Goal: Task Accomplishment & Management: Use online tool/utility

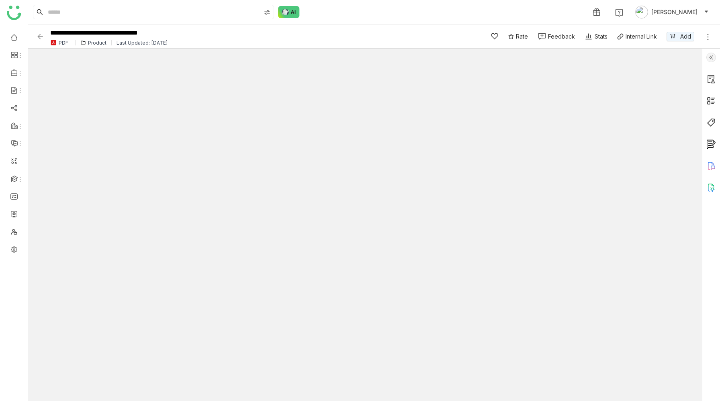
click at [712, 57] on img at bounding box center [712, 58] width 10 height 10
click at [16, 248] on link at bounding box center [13, 249] width 7 height 7
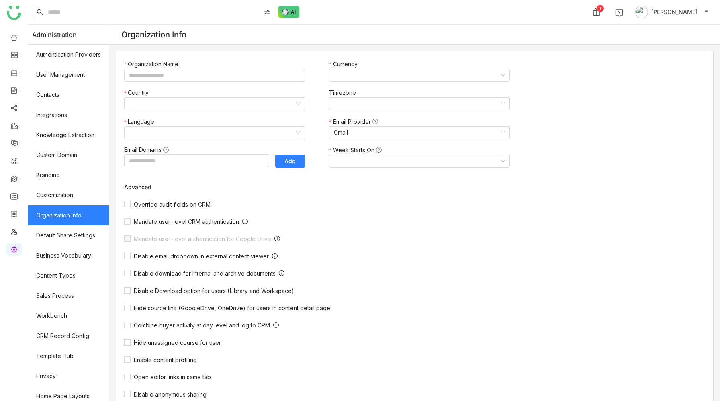
type input "*******"
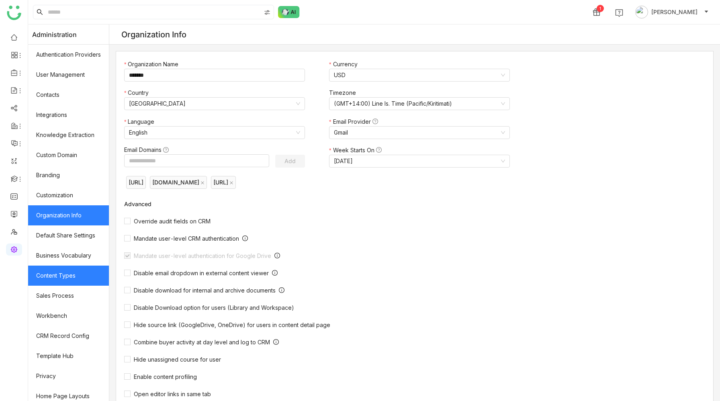
click at [65, 273] on link "Content Types" at bounding box center [68, 276] width 81 height 20
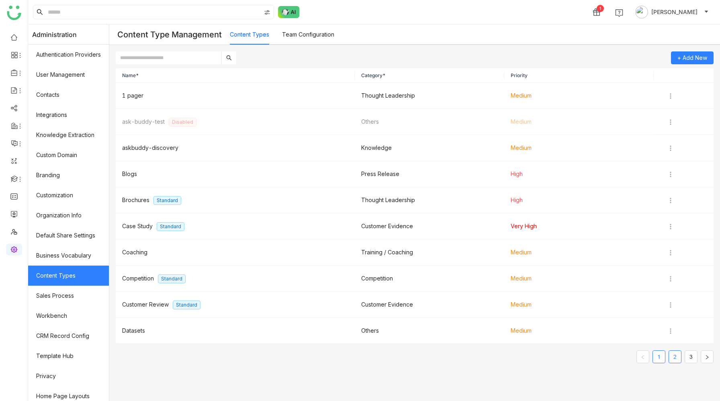
click at [675, 356] on link "2" at bounding box center [675, 357] width 12 height 12
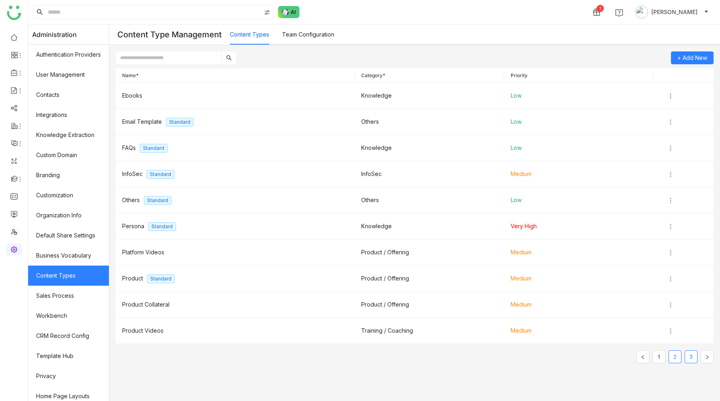
click at [694, 357] on link "3" at bounding box center [691, 357] width 12 height 12
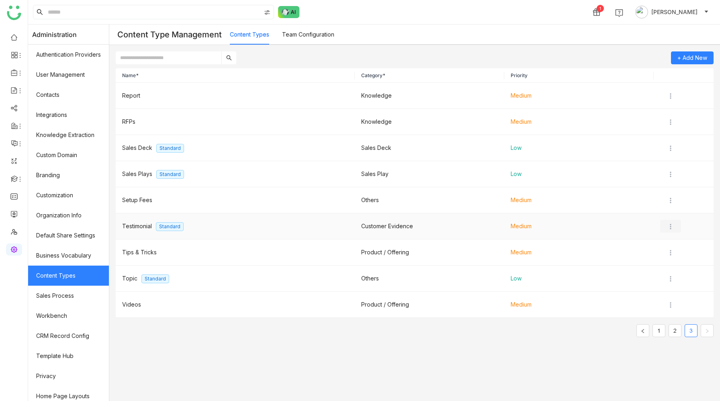
click at [669, 226] on img at bounding box center [671, 227] width 8 height 8
click at [677, 244] on span "Edit" at bounding box center [680, 242] width 10 height 7
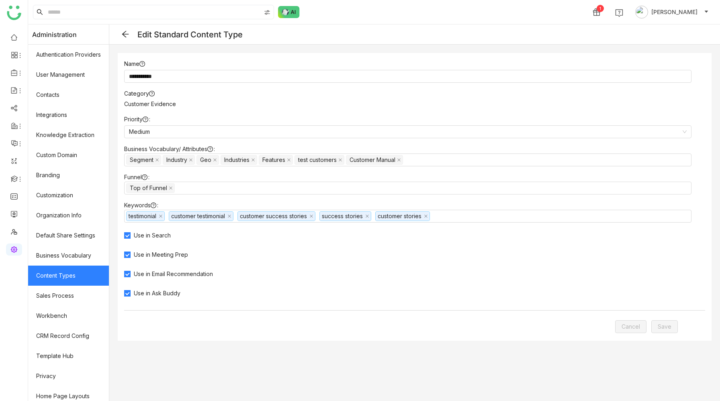
click at [125, 34] on icon at bounding box center [125, 34] width 6 height 6
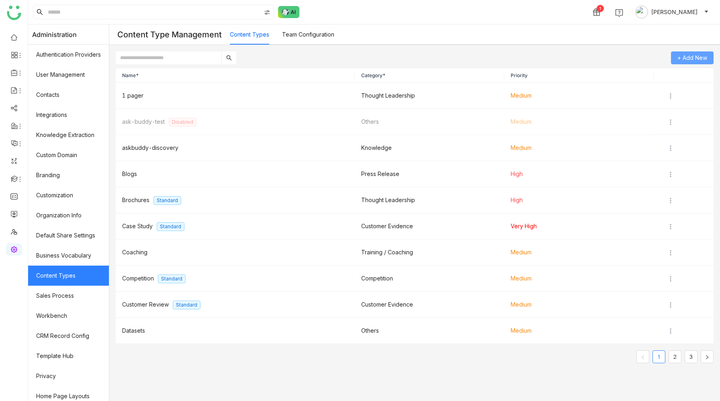
click at [681, 58] on span "+ Add New" at bounding box center [693, 58] width 30 height 12
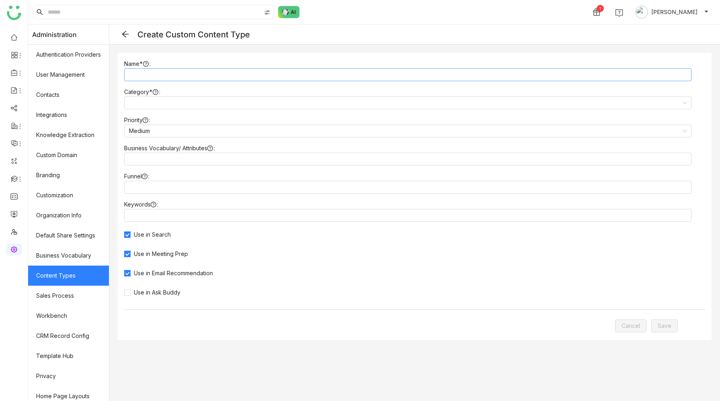
click at [152, 73] on input at bounding box center [408, 74] width 568 height 13
type input "**********"
click at [191, 101] on input at bounding box center [405, 103] width 552 height 12
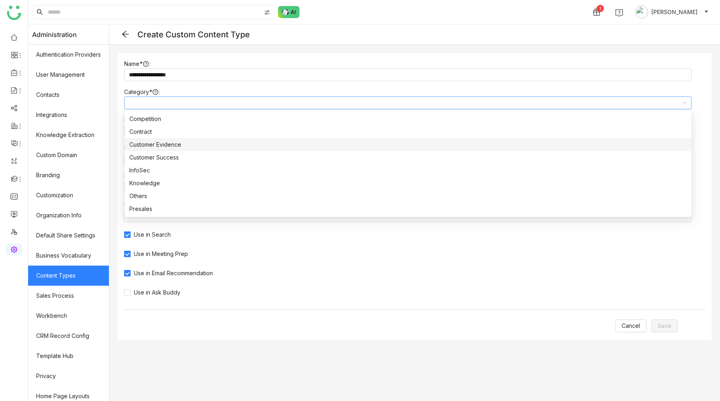
click at [170, 144] on div "Customer Evidence" at bounding box center [408, 144] width 558 height 9
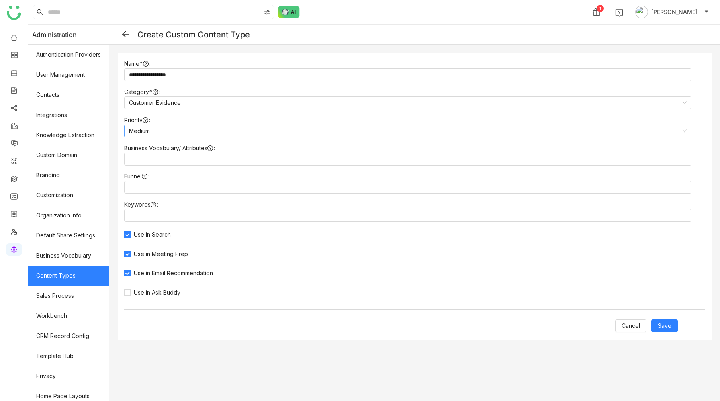
click at [165, 128] on nz-select-item "Medium" at bounding box center [408, 131] width 558 height 12
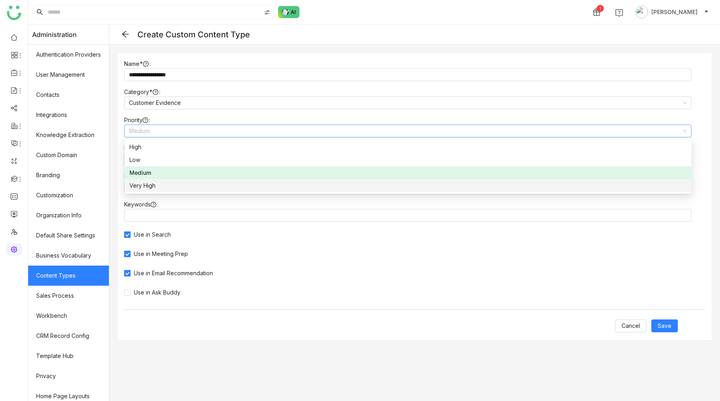
click at [154, 185] on div "Very High" at bounding box center [408, 185] width 558 height 9
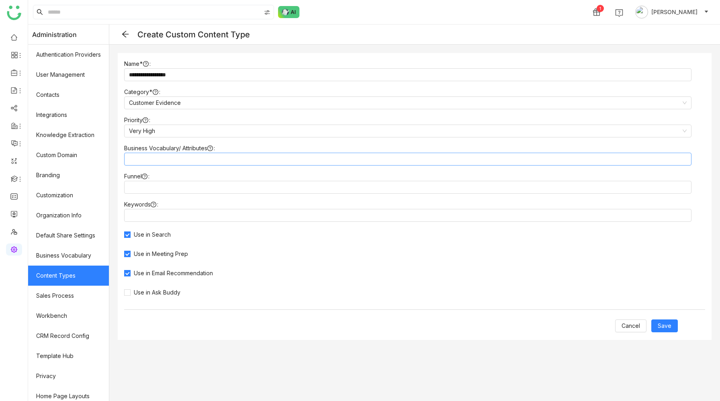
click at [159, 162] on nz-select-top-control at bounding box center [408, 159] width 568 height 13
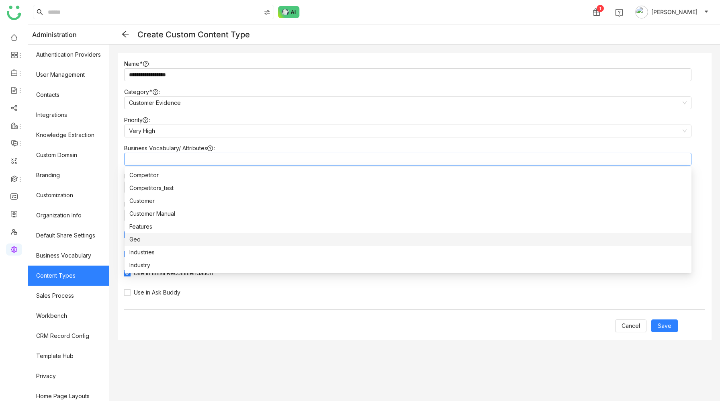
click at [143, 237] on div "Geo" at bounding box center [408, 239] width 558 height 9
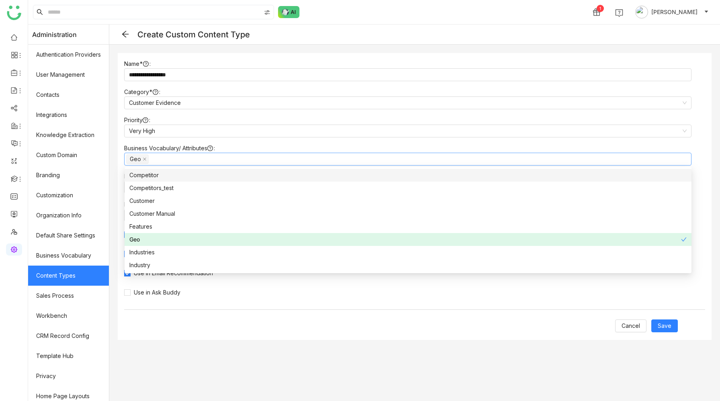
click at [154, 174] on div "Competitor" at bounding box center [408, 175] width 558 height 9
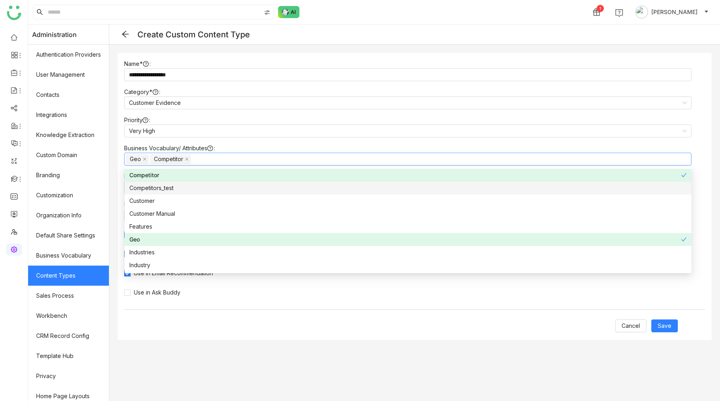
click at [161, 186] on div "Competitors_test" at bounding box center [408, 188] width 558 height 9
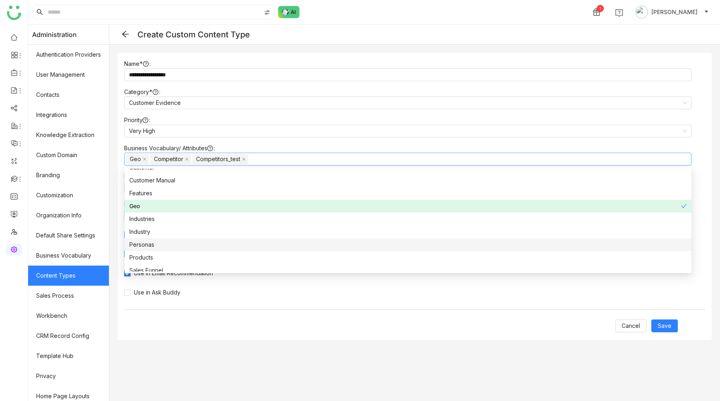
scroll to position [43, 0]
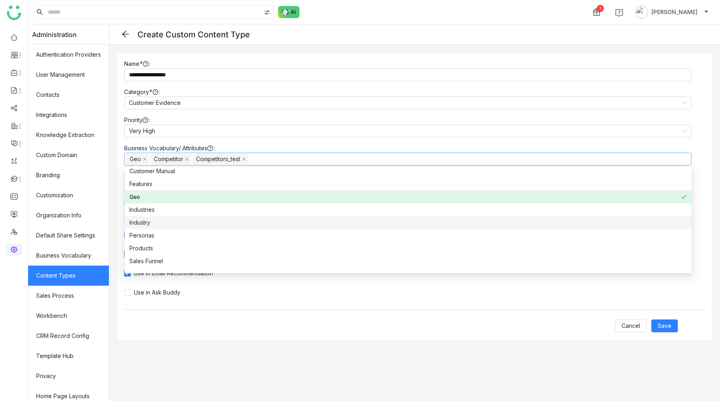
click at [148, 223] on div "Industry" at bounding box center [408, 222] width 558 height 9
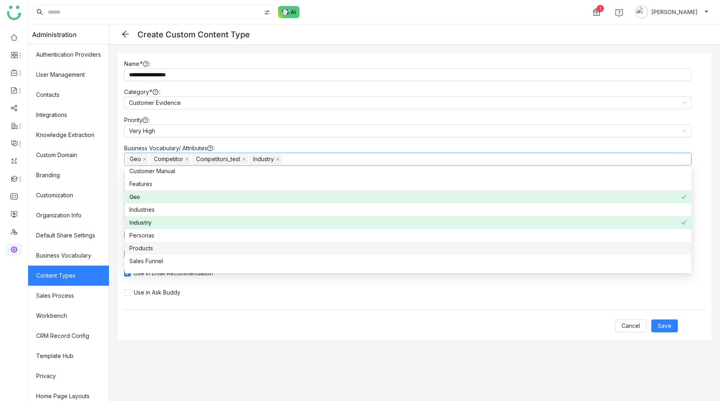
click at [148, 248] on div "Products" at bounding box center [408, 248] width 558 height 9
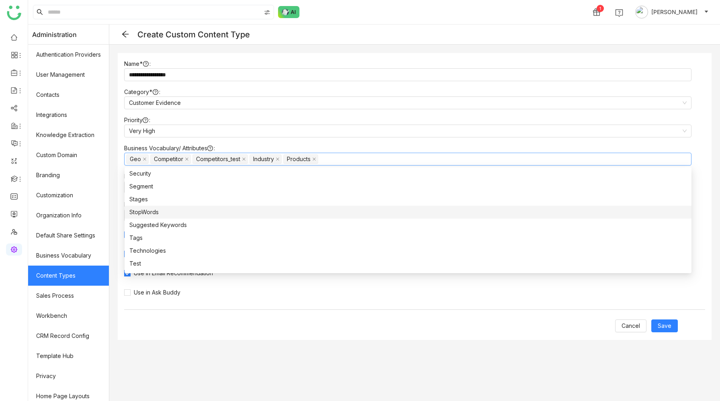
scroll to position [180, 0]
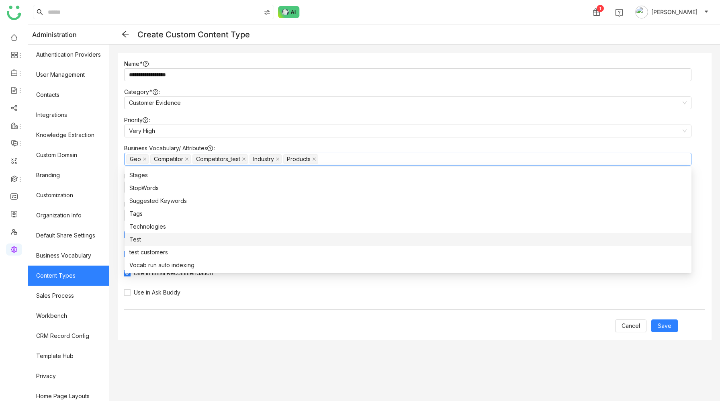
click at [141, 240] on div "Test" at bounding box center [408, 239] width 558 height 9
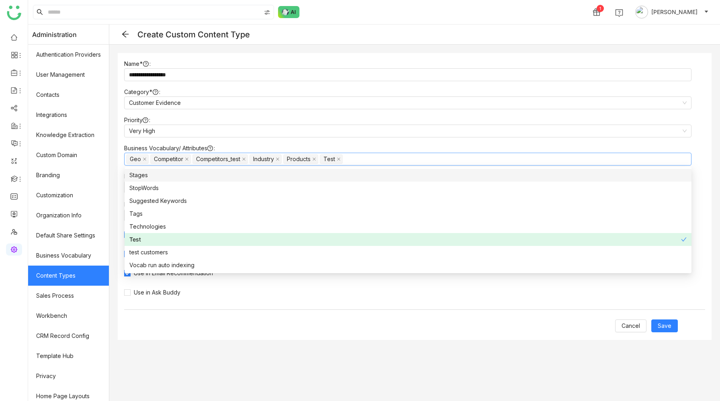
click at [146, 176] on div "Stages" at bounding box center [408, 175] width 558 height 9
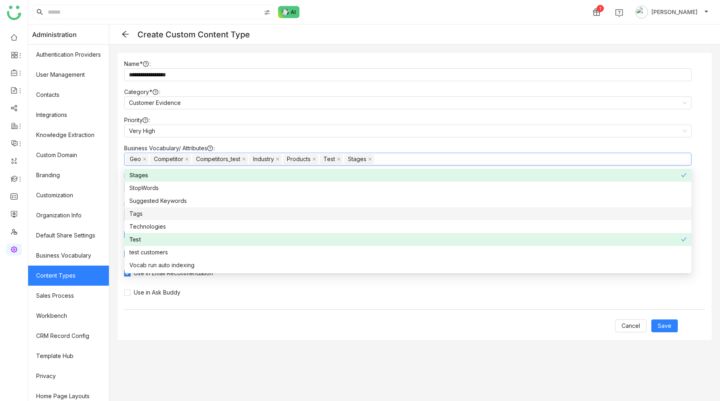
click at [147, 215] on div "Tags" at bounding box center [408, 213] width 558 height 9
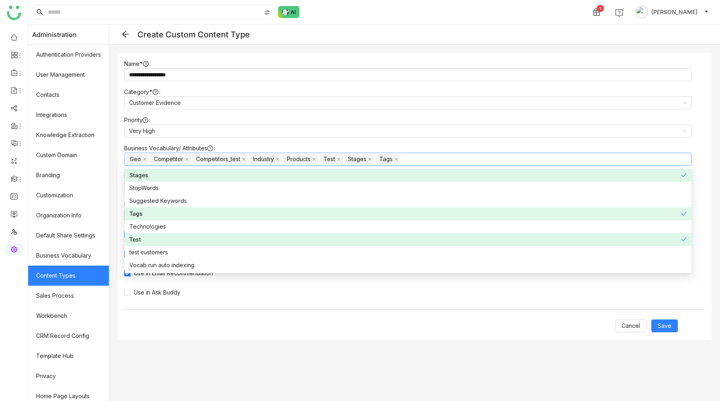
click at [452, 146] on nz-form-item "Business Vocabulary/ Attributes Geo Competitor Competitors_test Industry Produc…" at bounding box center [414, 155] width 581 height 22
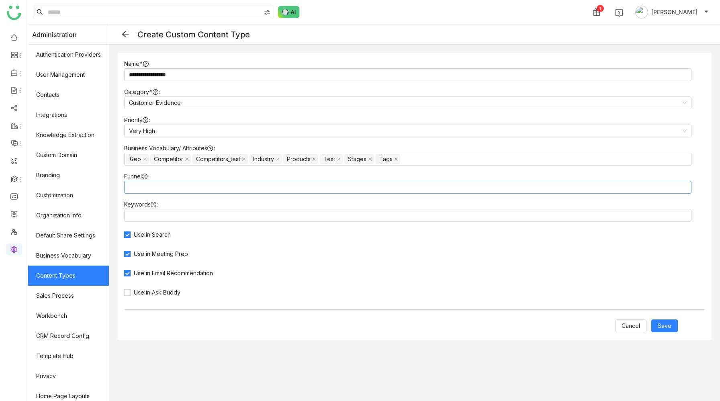
click at [357, 185] on nz-select-top-control at bounding box center [408, 187] width 568 height 13
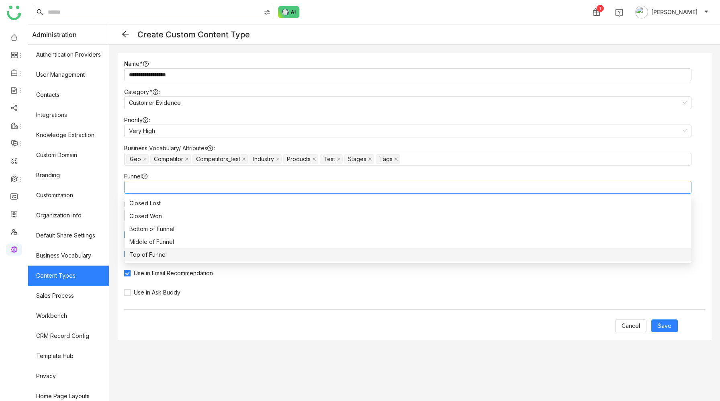
click at [406, 276] on div "Use in Email Recommendation" at bounding box center [408, 273] width 568 height 9
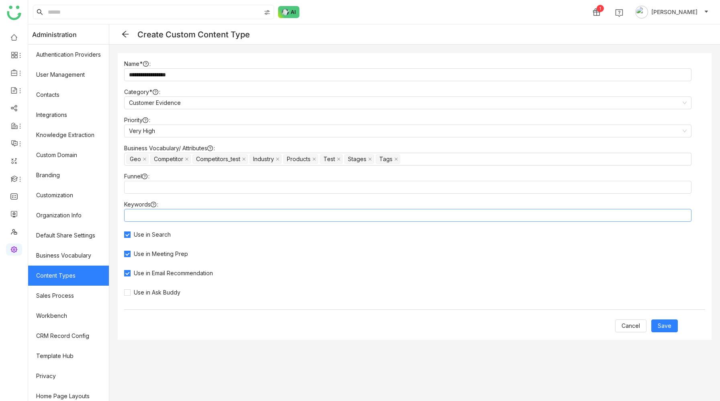
click at [161, 213] on nz-select-top-control at bounding box center [408, 215] width 568 height 13
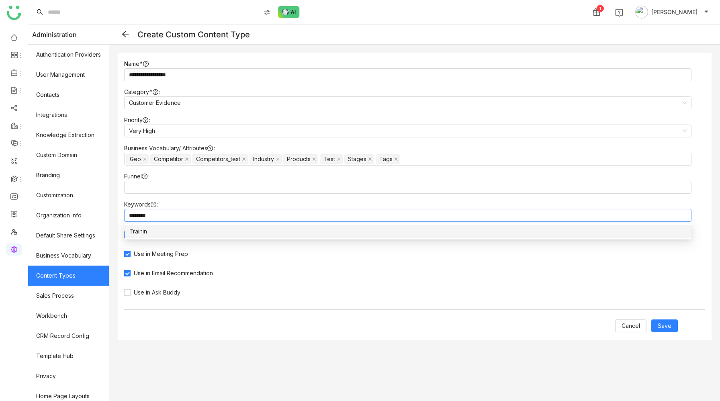
scroll to position [0, 0]
type input "********"
click at [162, 234] on div "Training" at bounding box center [408, 231] width 558 height 9
type input "*********"
click at [162, 228] on div "Knowledge" at bounding box center [408, 231] width 558 height 9
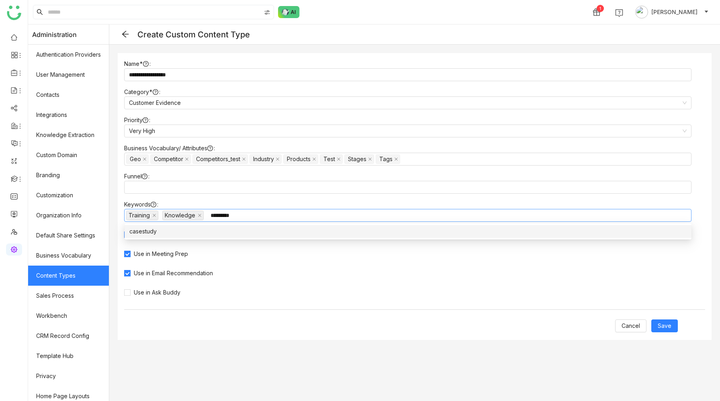
type input "*********"
click at [173, 237] on nz-option-item "casestudy" at bounding box center [408, 231] width 567 height 13
type input "**********"
click at [156, 230] on div "case study" at bounding box center [408, 231] width 558 height 9
type input "**********"
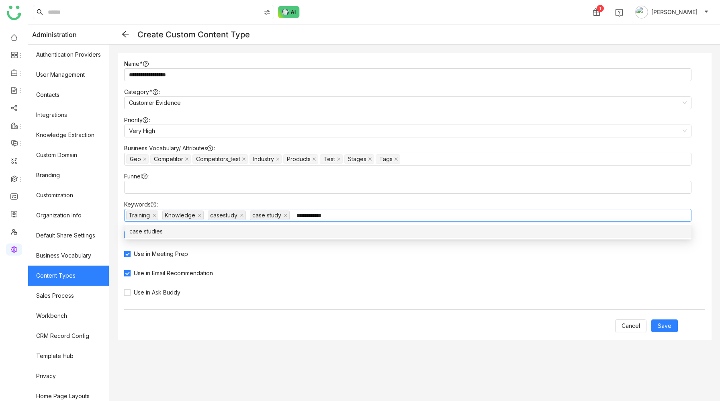
click at [162, 232] on div "case studies" at bounding box center [408, 231] width 558 height 9
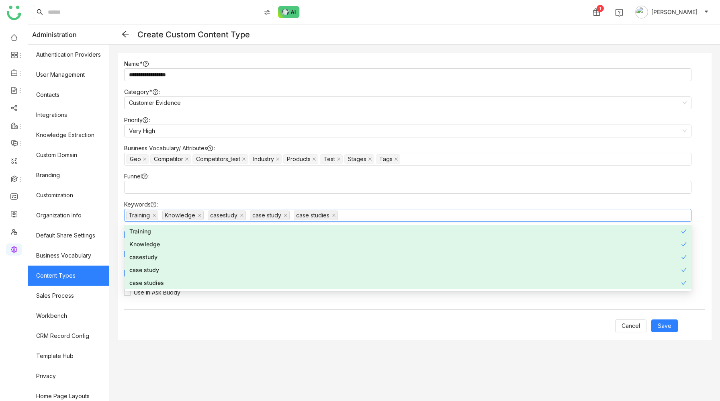
click at [286, 306] on div "**********" at bounding box center [415, 196] width 594 height 287
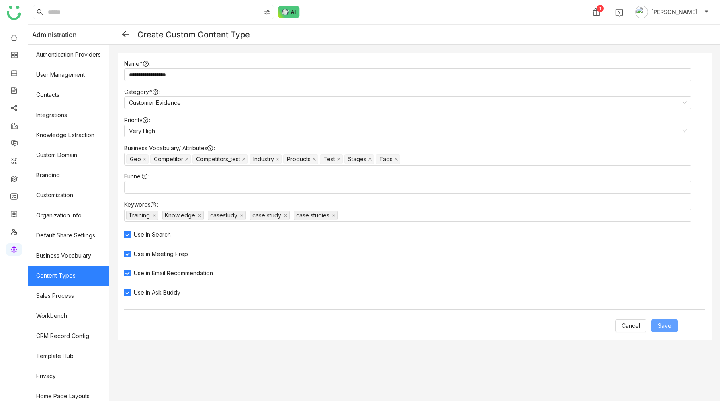
click at [668, 326] on span "Save" at bounding box center [665, 326] width 14 height 9
type input "**********"
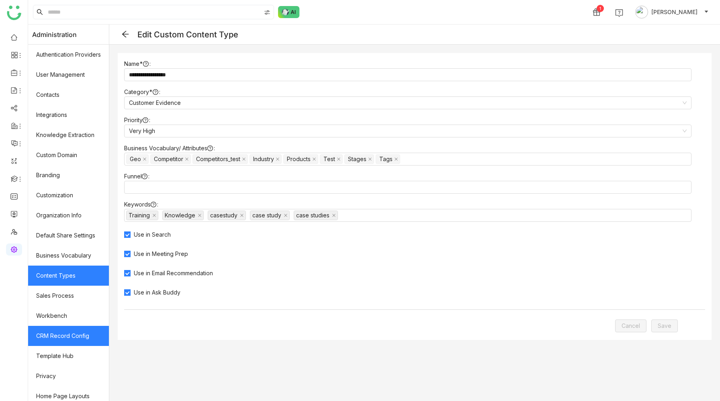
scroll to position [25, 0]
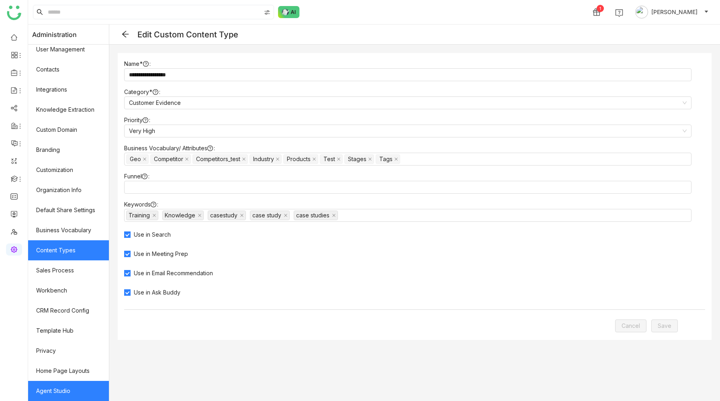
click at [64, 390] on link "Agent Studio" at bounding box center [68, 391] width 81 height 20
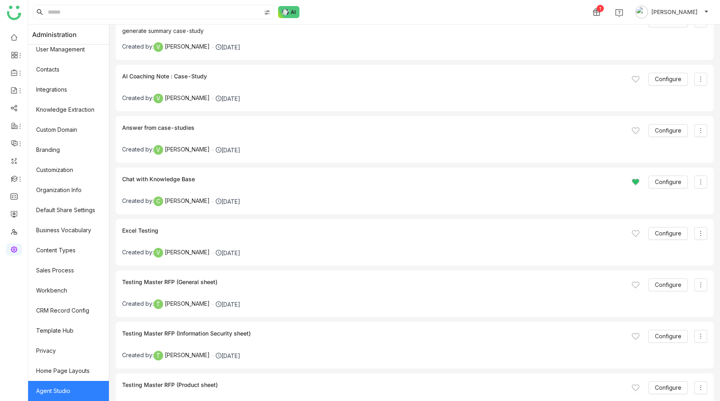
scroll to position [1074, 0]
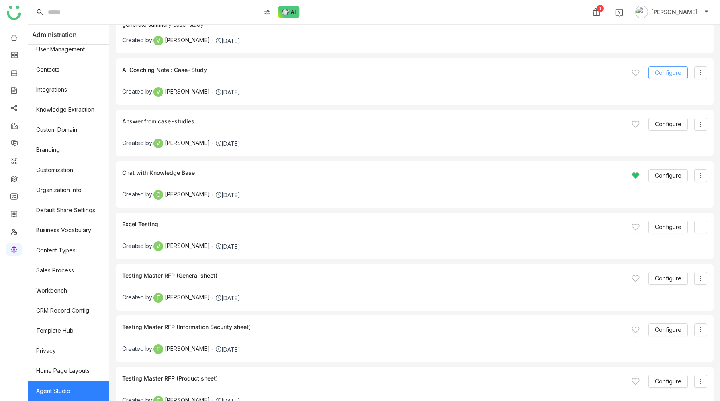
click at [662, 74] on span "Configure" at bounding box center [668, 72] width 27 height 9
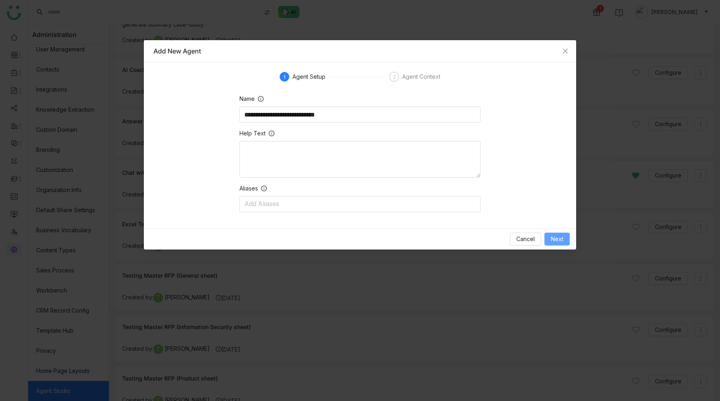
click at [556, 237] on span "Next" at bounding box center [557, 239] width 12 height 9
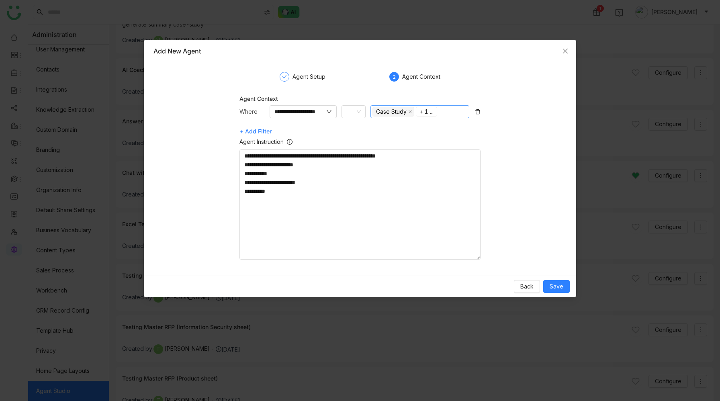
click at [428, 111] on div "+ 1 ..." at bounding box center [427, 111] width 14 height 9
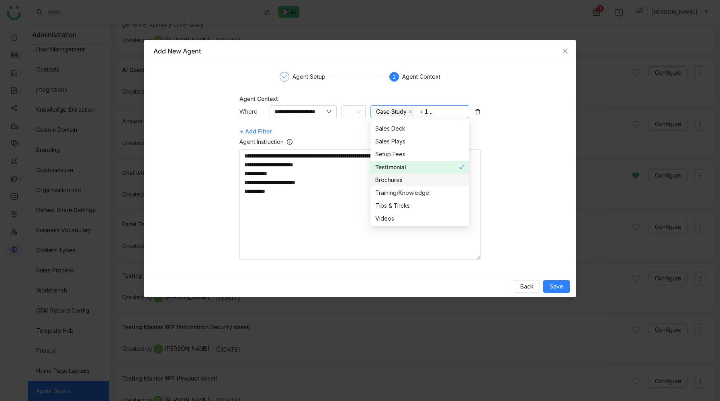
scroll to position [270, 0]
click at [417, 191] on div "Training/Knowledge" at bounding box center [419, 192] width 89 height 9
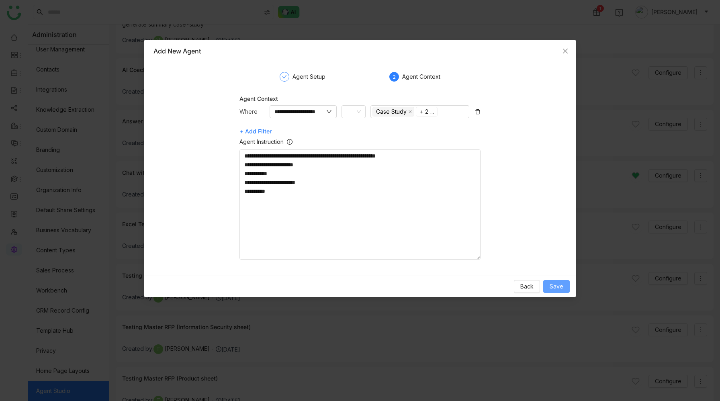
click at [557, 288] on span "Save" at bounding box center [557, 286] width 14 height 9
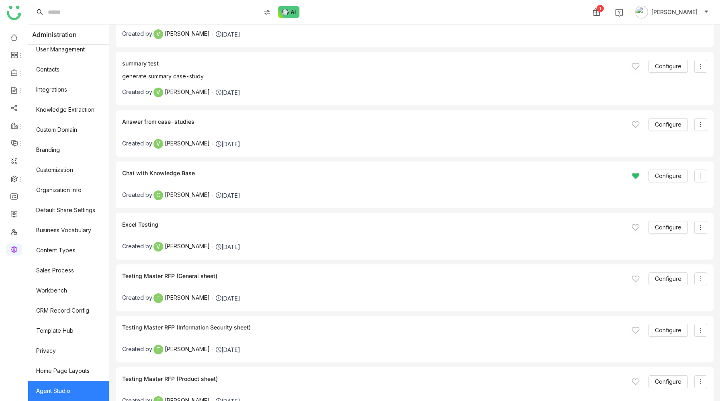
scroll to position [986, 0]
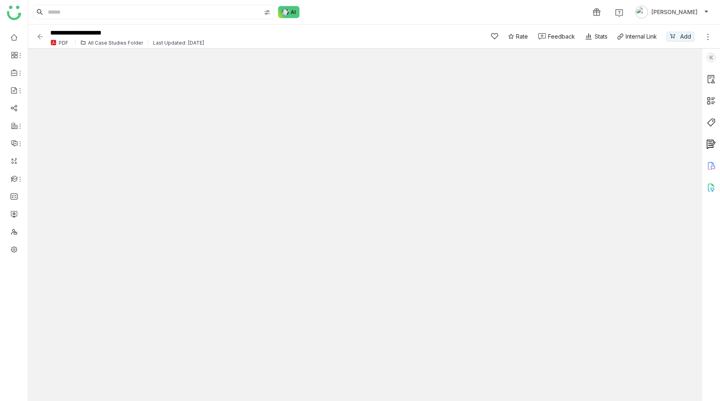
click at [712, 99] on img at bounding box center [712, 101] width 10 height 10
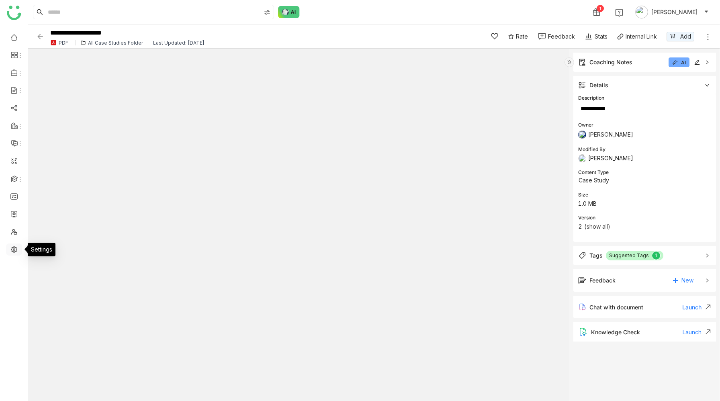
click at [16, 248] on link at bounding box center [13, 249] width 7 height 7
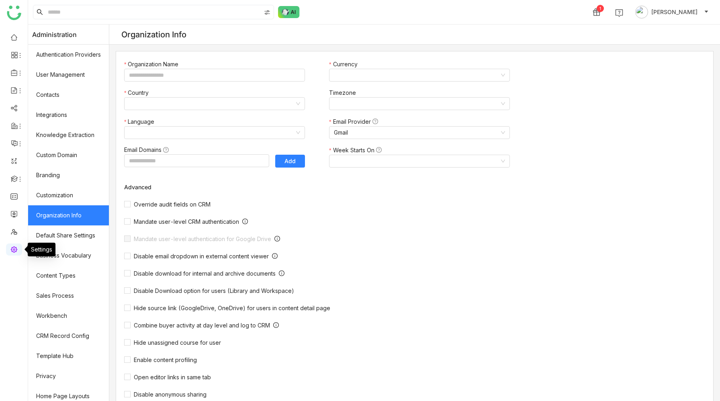
type input "*******"
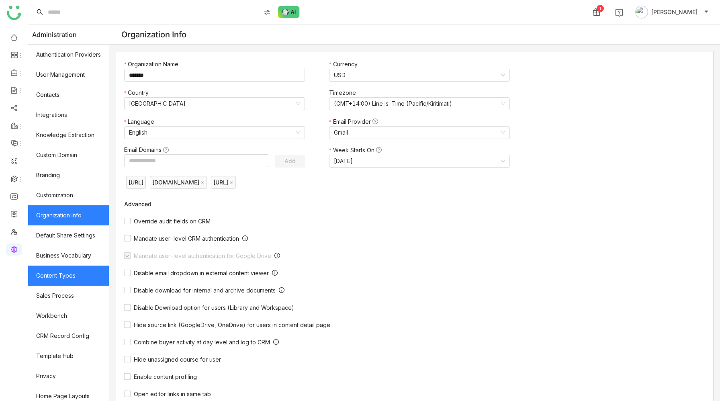
click at [58, 273] on link "Content Types" at bounding box center [68, 276] width 81 height 20
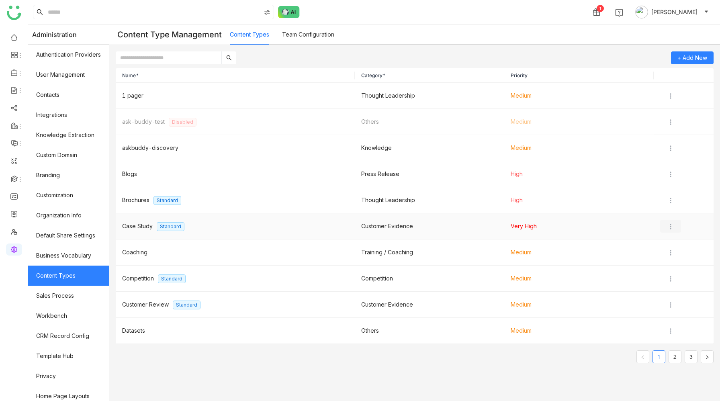
click at [670, 226] on img at bounding box center [671, 227] width 8 height 8
click at [676, 242] on span "Edit" at bounding box center [680, 242] width 10 height 7
click at [672, 357] on link "2" at bounding box center [675, 357] width 12 height 12
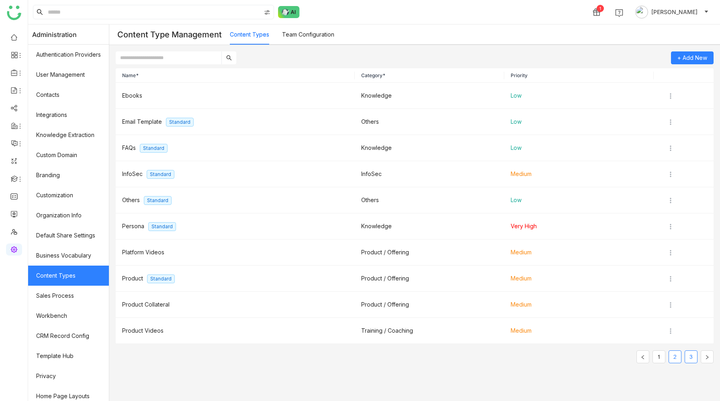
click at [689, 356] on link "3" at bounding box center [691, 357] width 12 height 12
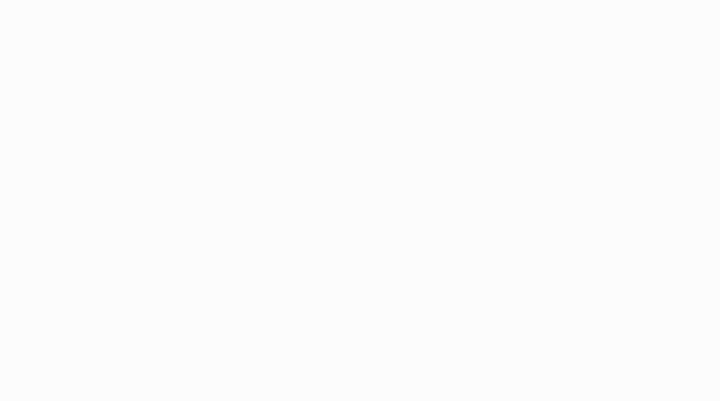
click at [471, 70] on body "Application Update Required We've recently updated our application and it looks…" at bounding box center [360, 200] width 720 height 401
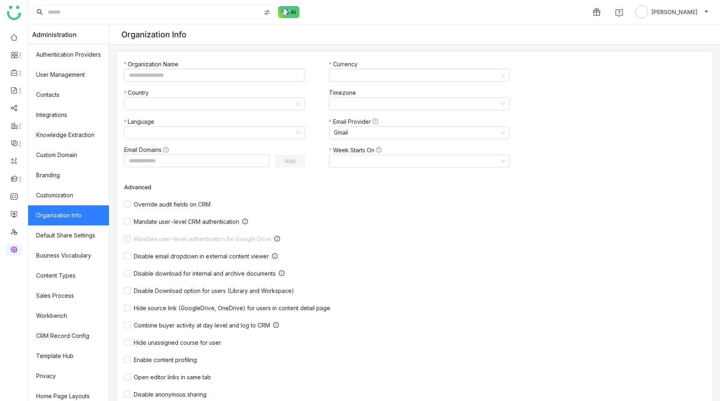
type input "*******"
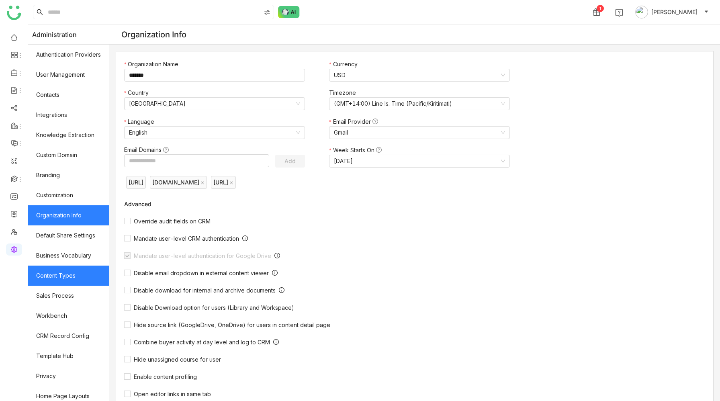
click at [56, 275] on link "Content Types" at bounding box center [68, 276] width 81 height 20
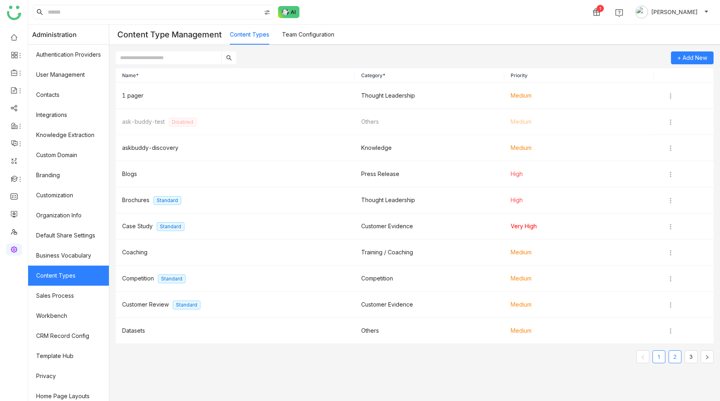
click at [677, 359] on link "2" at bounding box center [675, 357] width 12 height 12
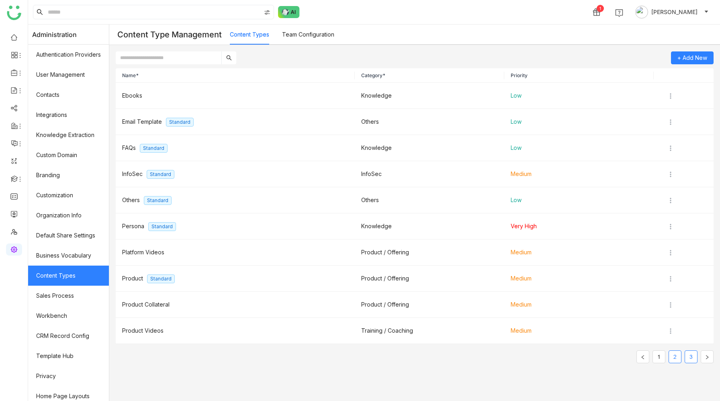
click at [693, 357] on link "3" at bounding box center [691, 357] width 12 height 12
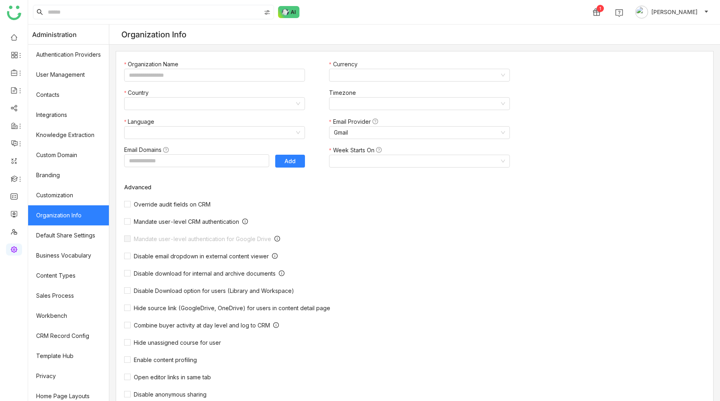
type input "*******"
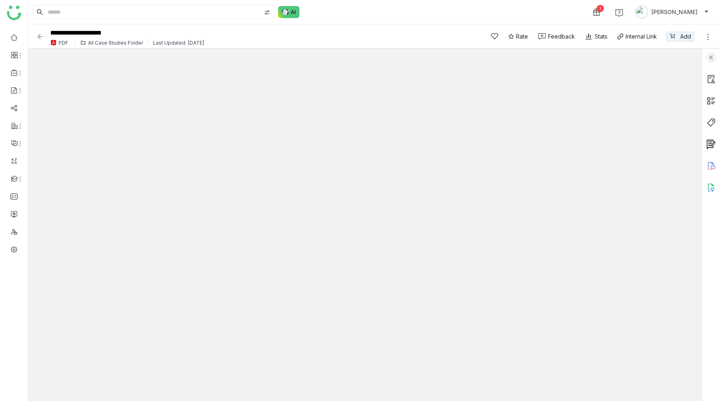
click at [712, 98] on img at bounding box center [712, 101] width 10 height 10
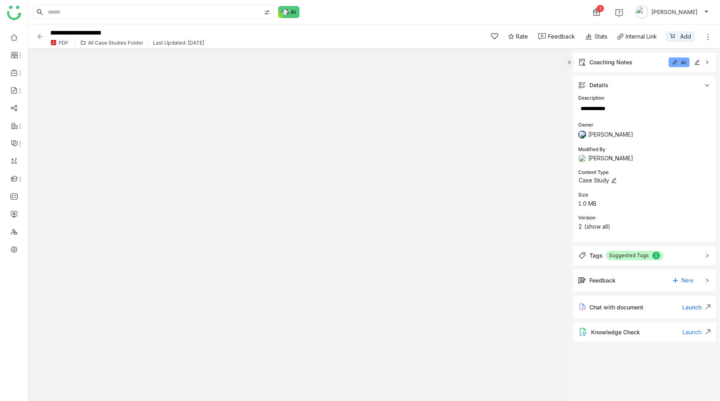
click at [616, 180] on icon at bounding box center [614, 180] width 5 height 5
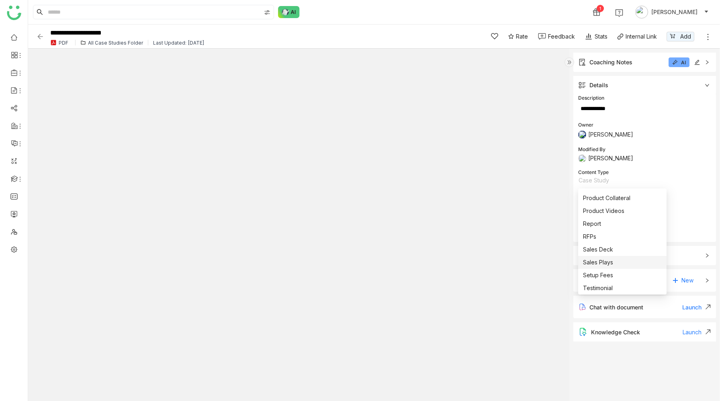
scroll to position [270, 0]
click at [617, 273] on div "Training/Knowledge" at bounding box center [622, 273] width 79 height 9
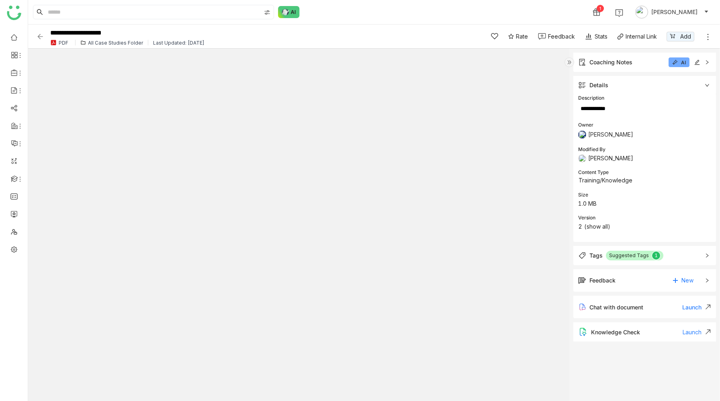
click at [707, 38] on icon at bounding box center [708, 37] width 8 height 8
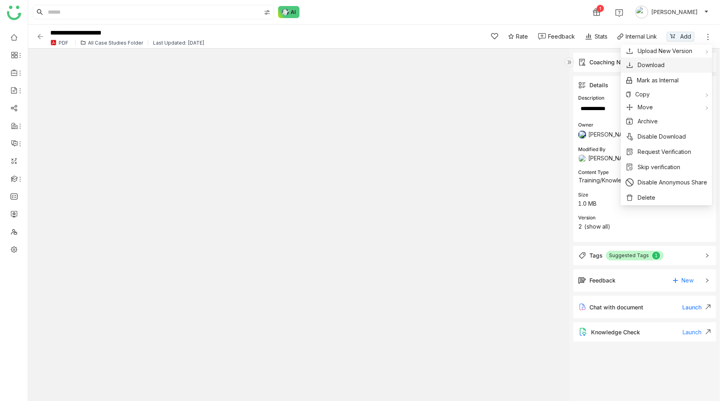
click at [664, 68] on button "Download" at bounding box center [667, 65] width 82 height 9
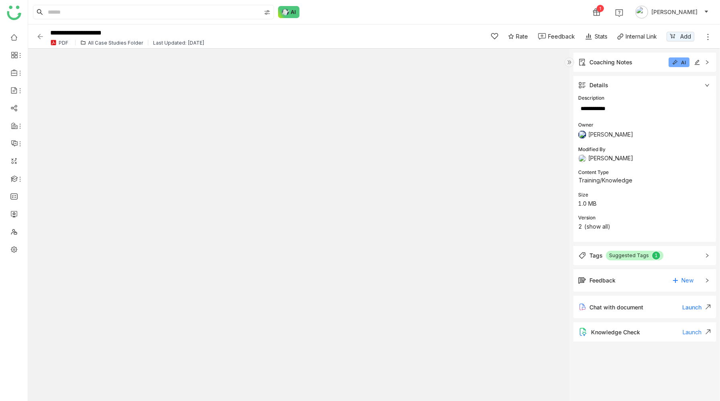
click at [707, 35] on icon at bounding box center [708, 37] width 8 height 8
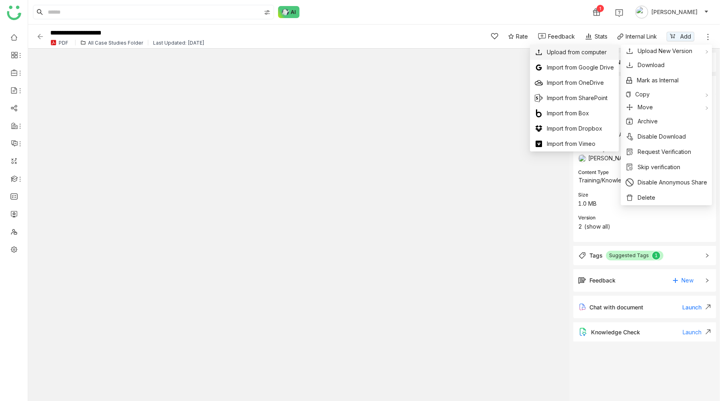
click at [601, 53] on span "Upload from computer" at bounding box center [577, 52] width 60 height 9
